Goal: Task Accomplishment & Management: Use online tool/utility

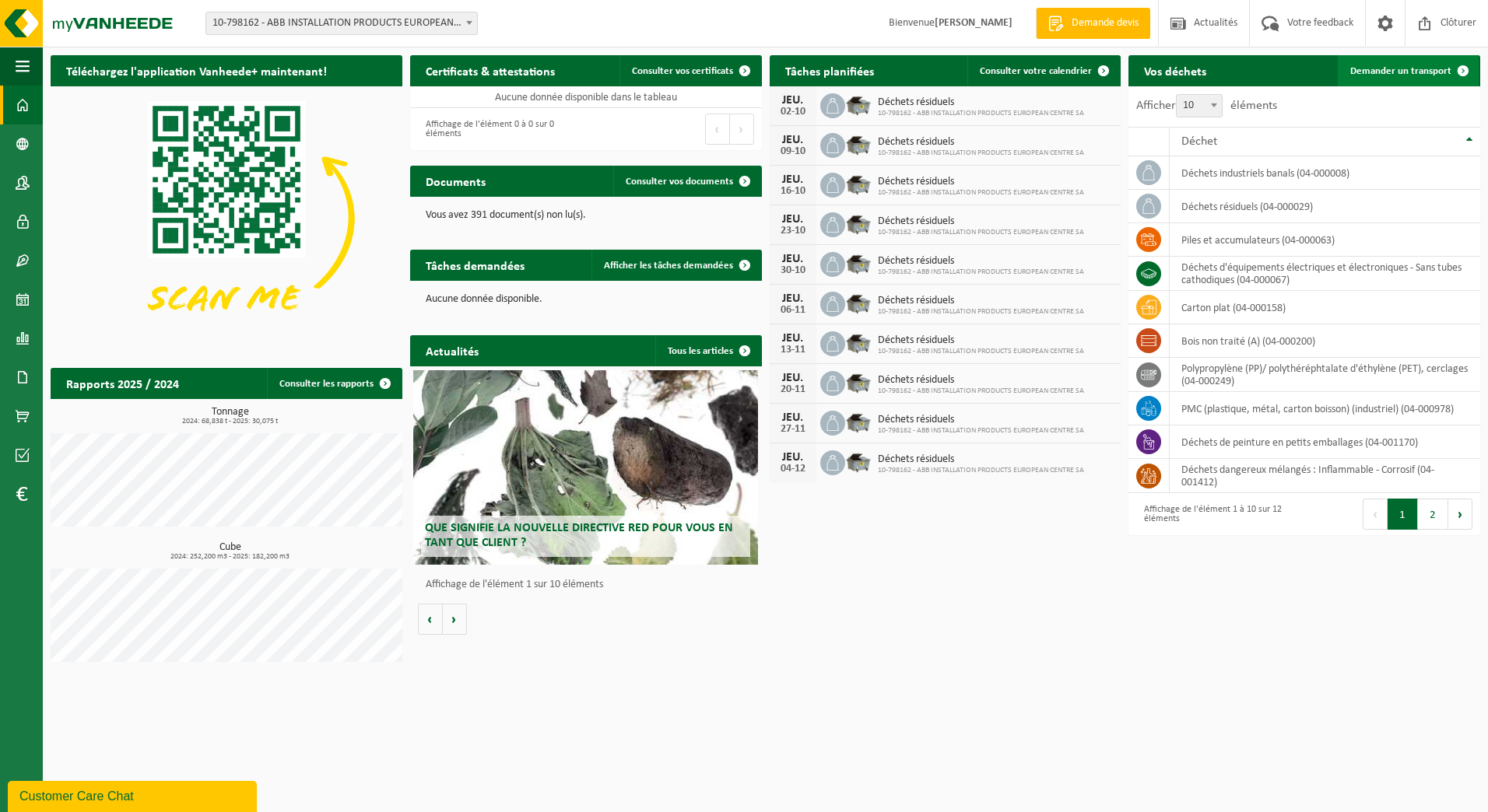
click at [1378, 81] on link "Demander un transport" at bounding box center [1408, 71] width 141 height 31
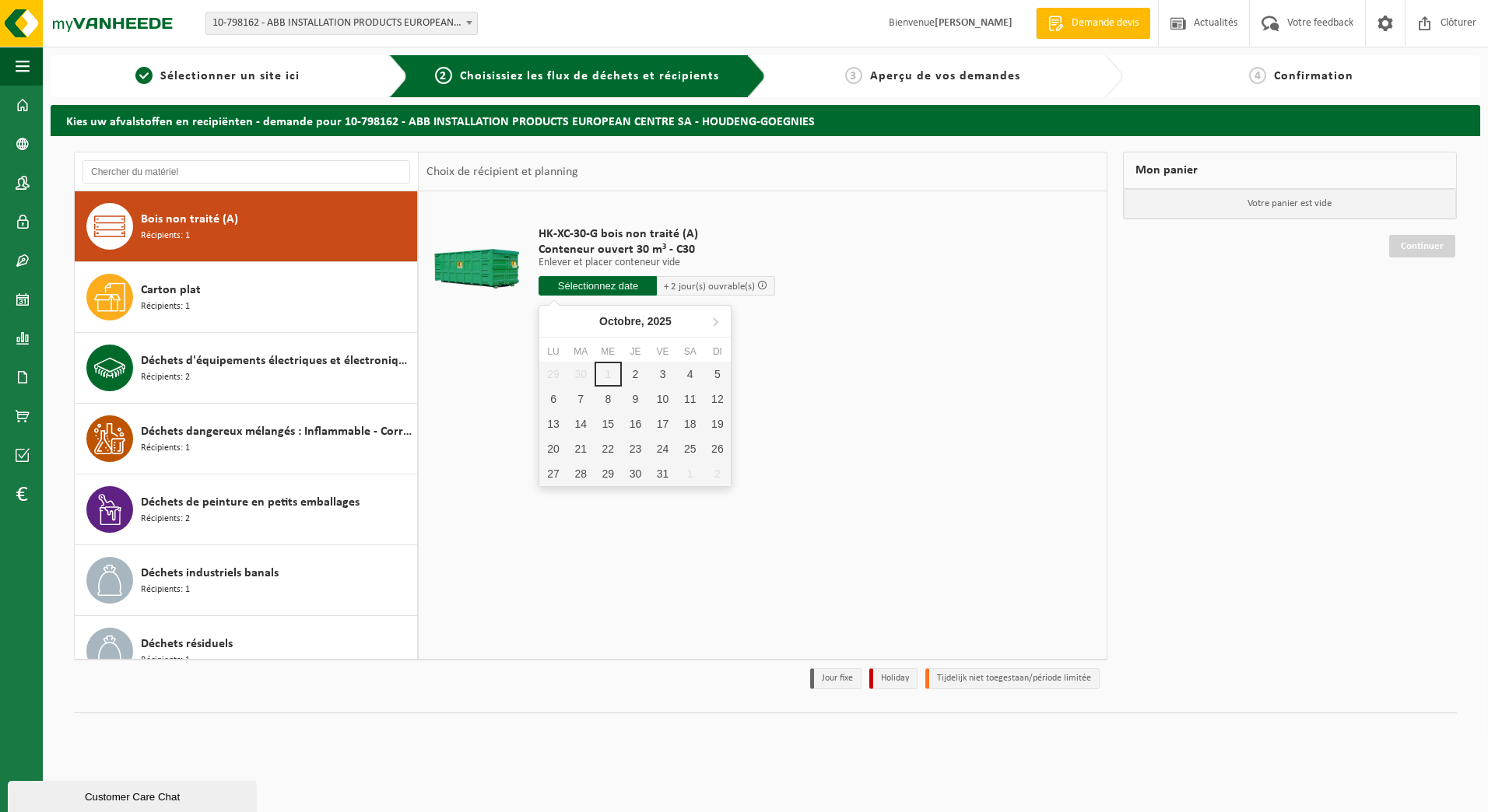
click at [568, 288] on input "text" at bounding box center [597, 286] width 118 height 19
click at [640, 367] on div "2" at bounding box center [635, 373] width 27 height 25
type input "à partir de 2025-10-02"
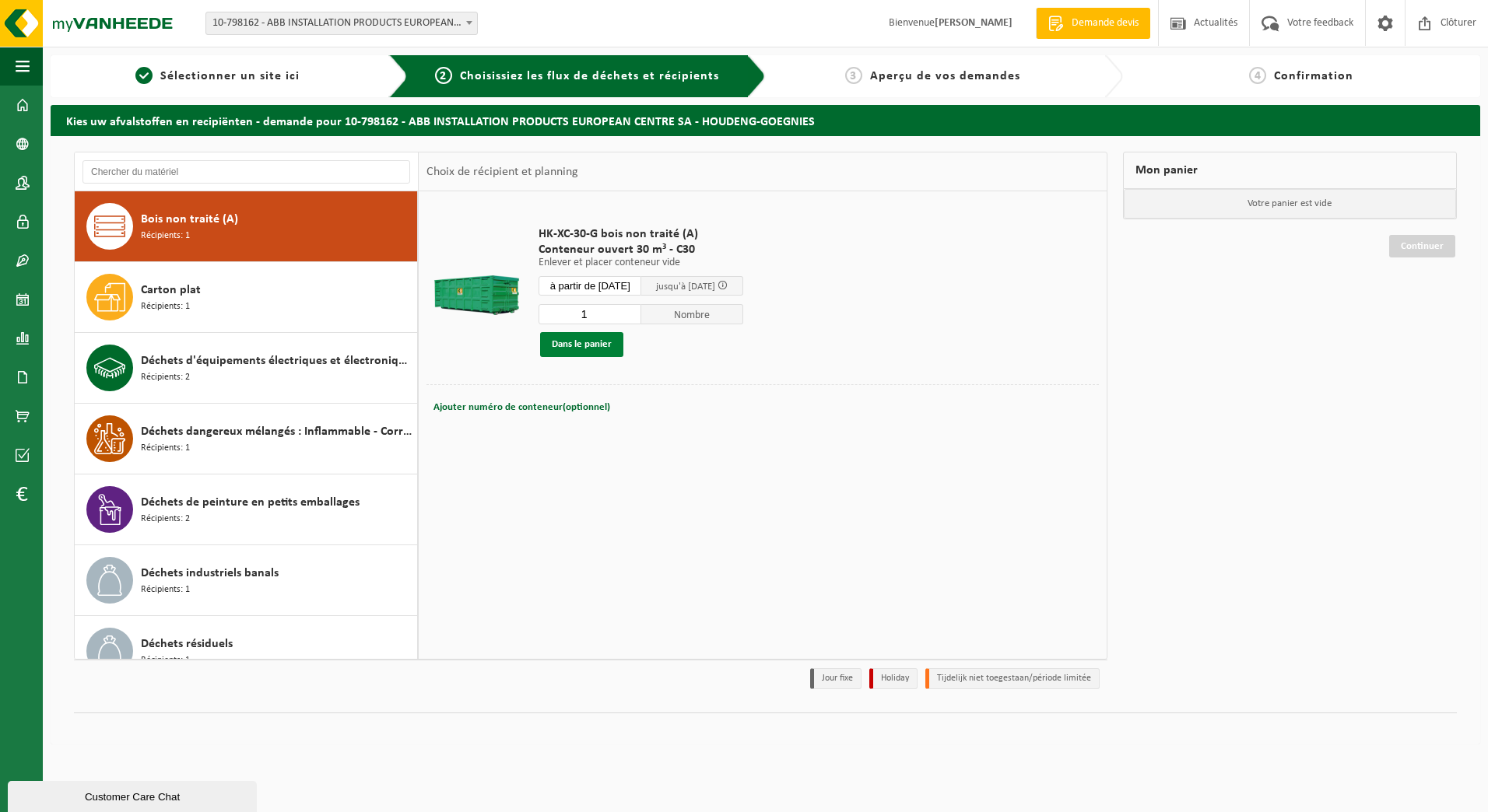
click at [617, 342] on button "Dans le panier" at bounding box center [581, 344] width 83 height 25
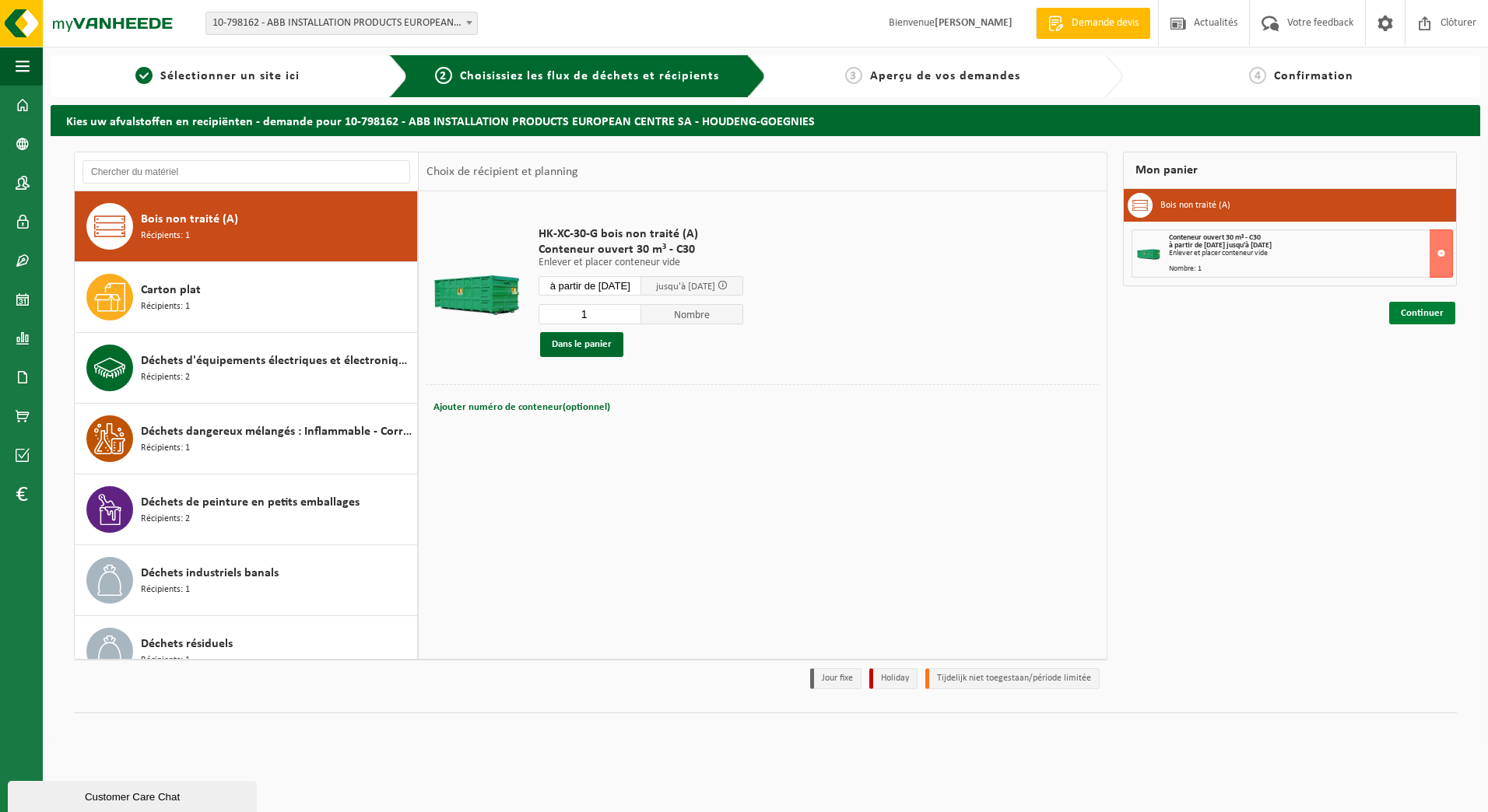
click at [1424, 310] on link "Continuer" at bounding box center [1422, 313] width 66 height 23
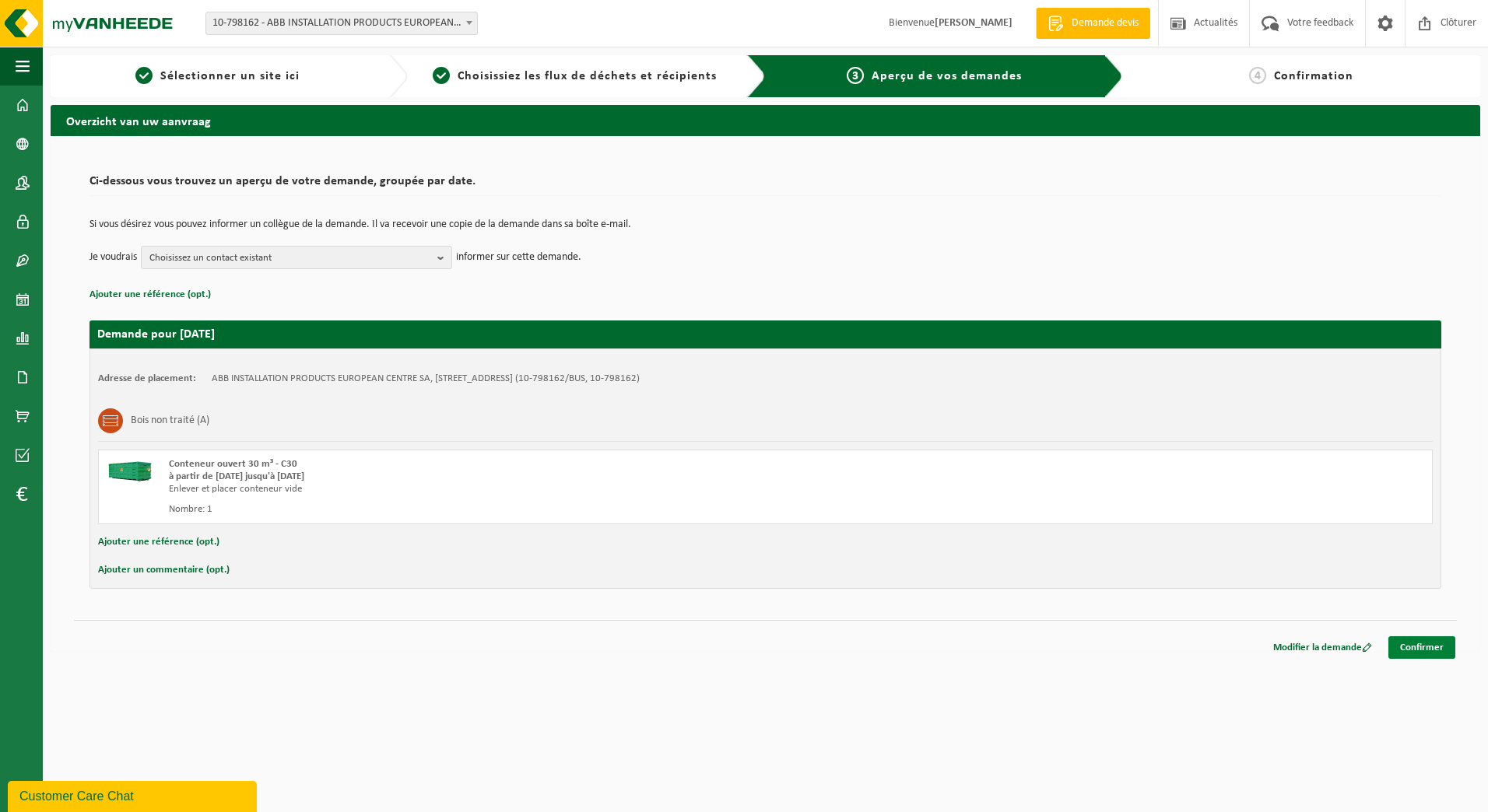
click at [1421, 641] on link "Confirmer" at bounding box center [1421, 648] width 67 height 23
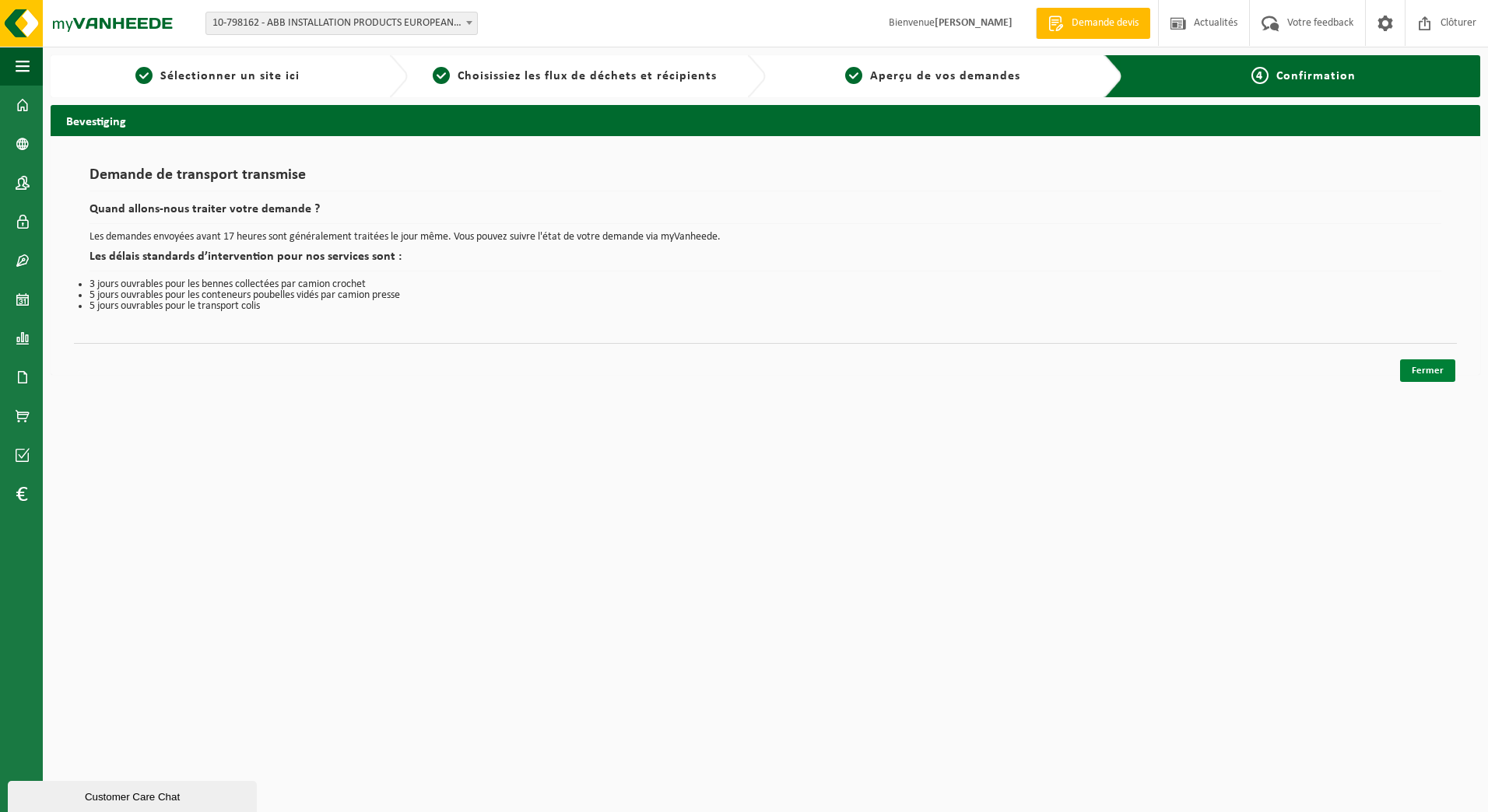
click at [1410, 363] on link "Fermer" at bounding box center [1428, 371] width 56 height 23
